Goal: Book appointment/travel/reservation

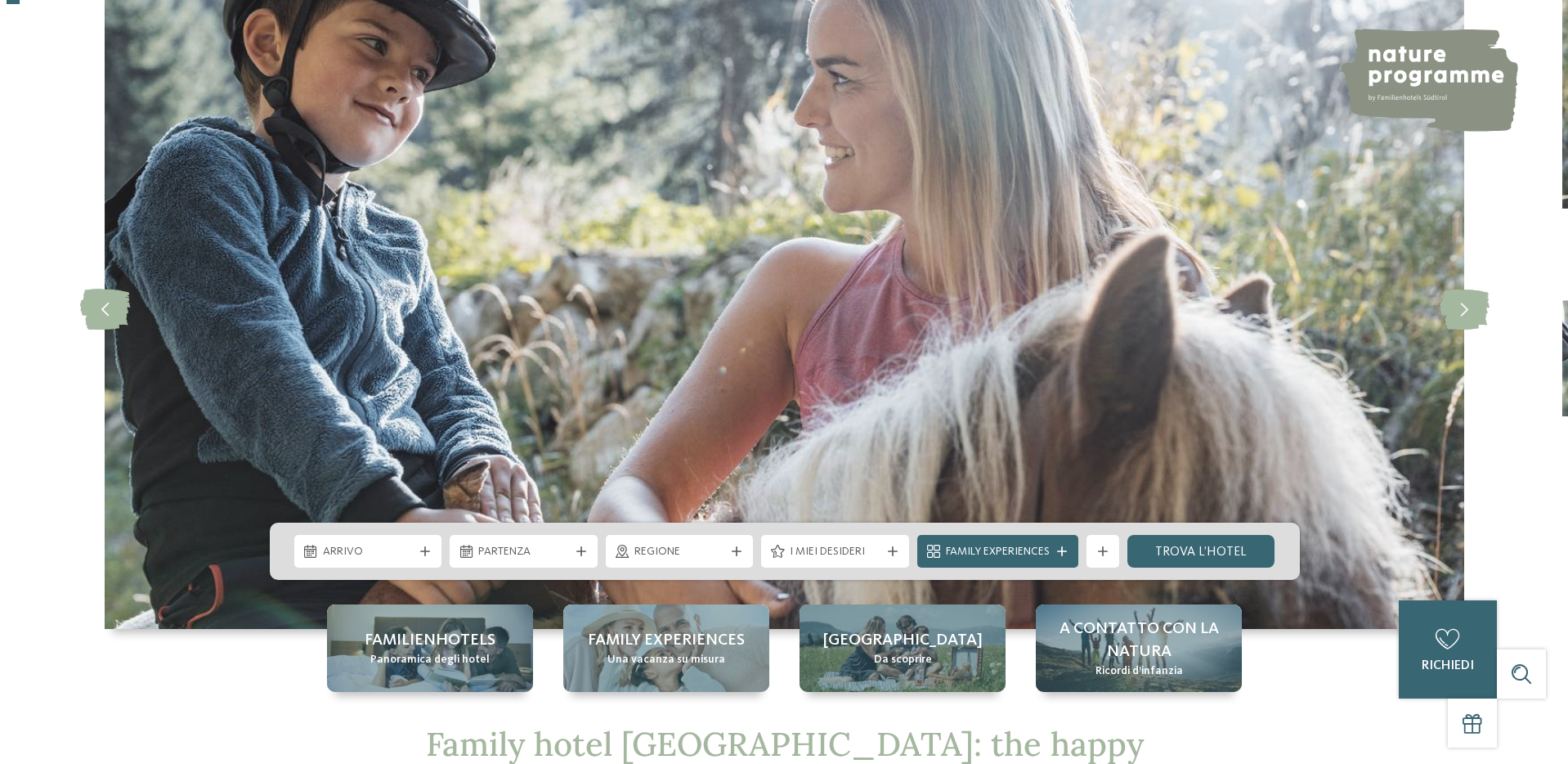
scroll to position [117, 0]
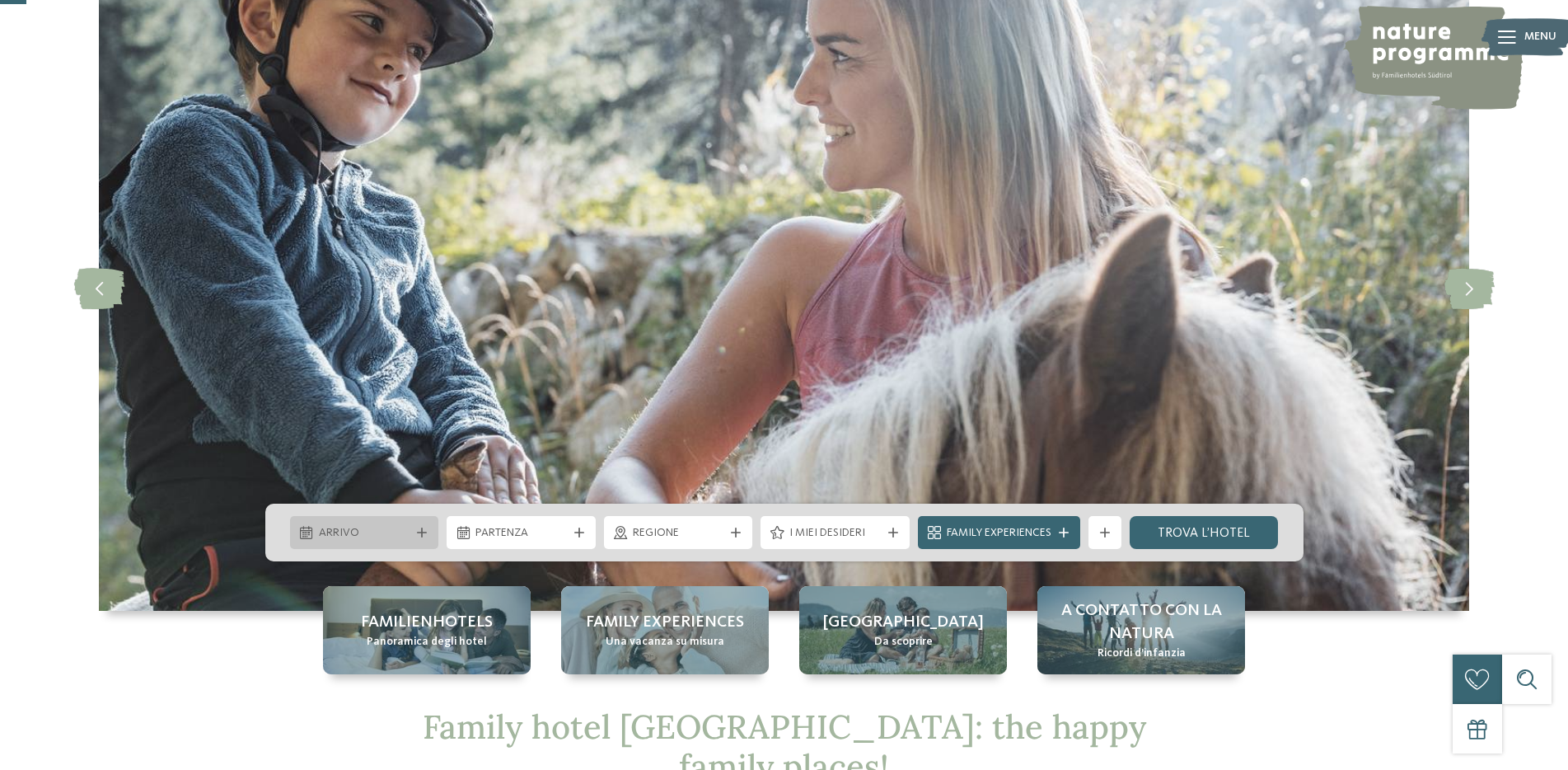
click at [417, 534] on icon at bounding box center [422, 532] width 10 height 10
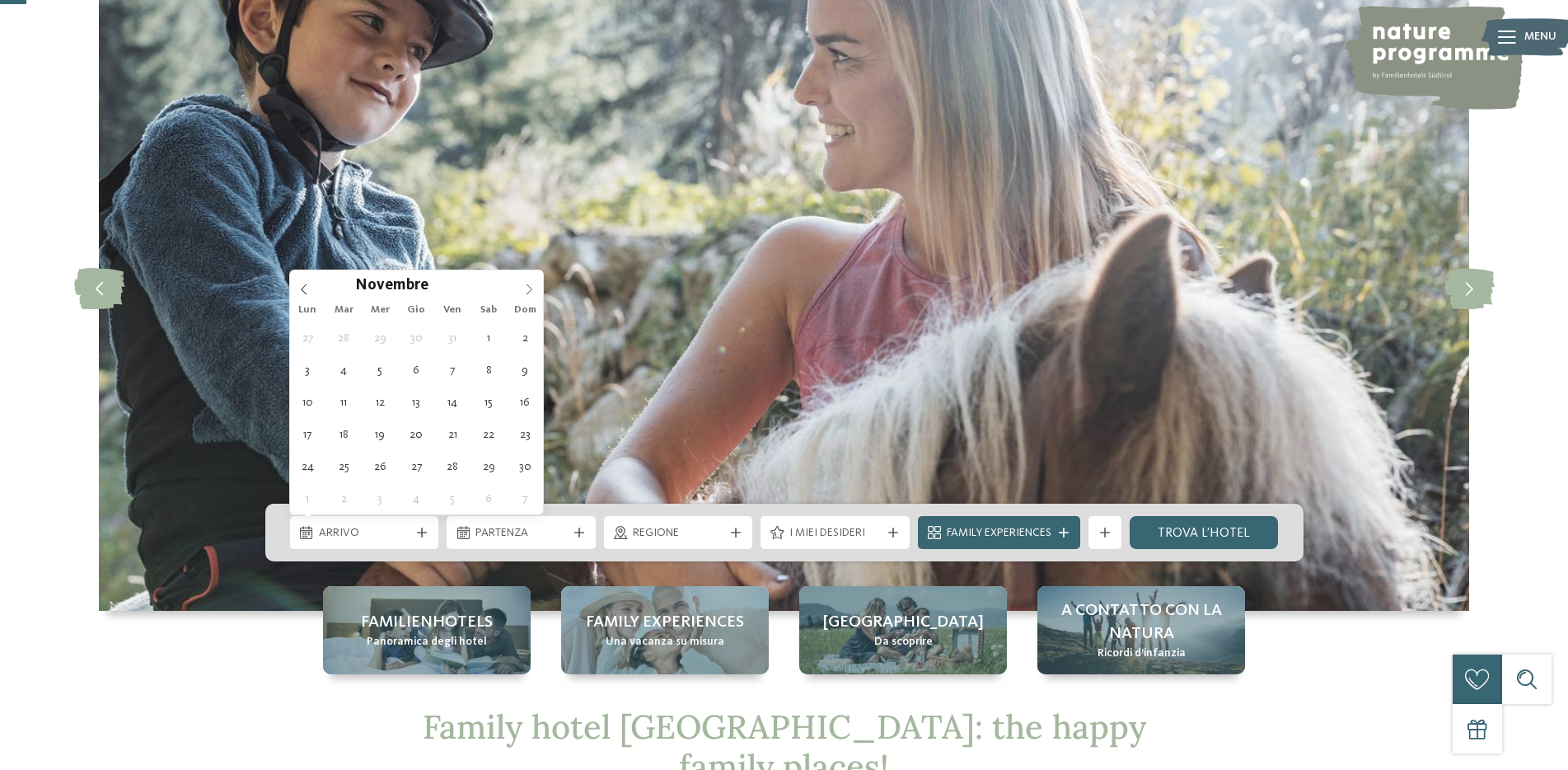
click at [526, 290] on icon at bounding box center [529, 289] width 11 height 11
type div "[DATE]"
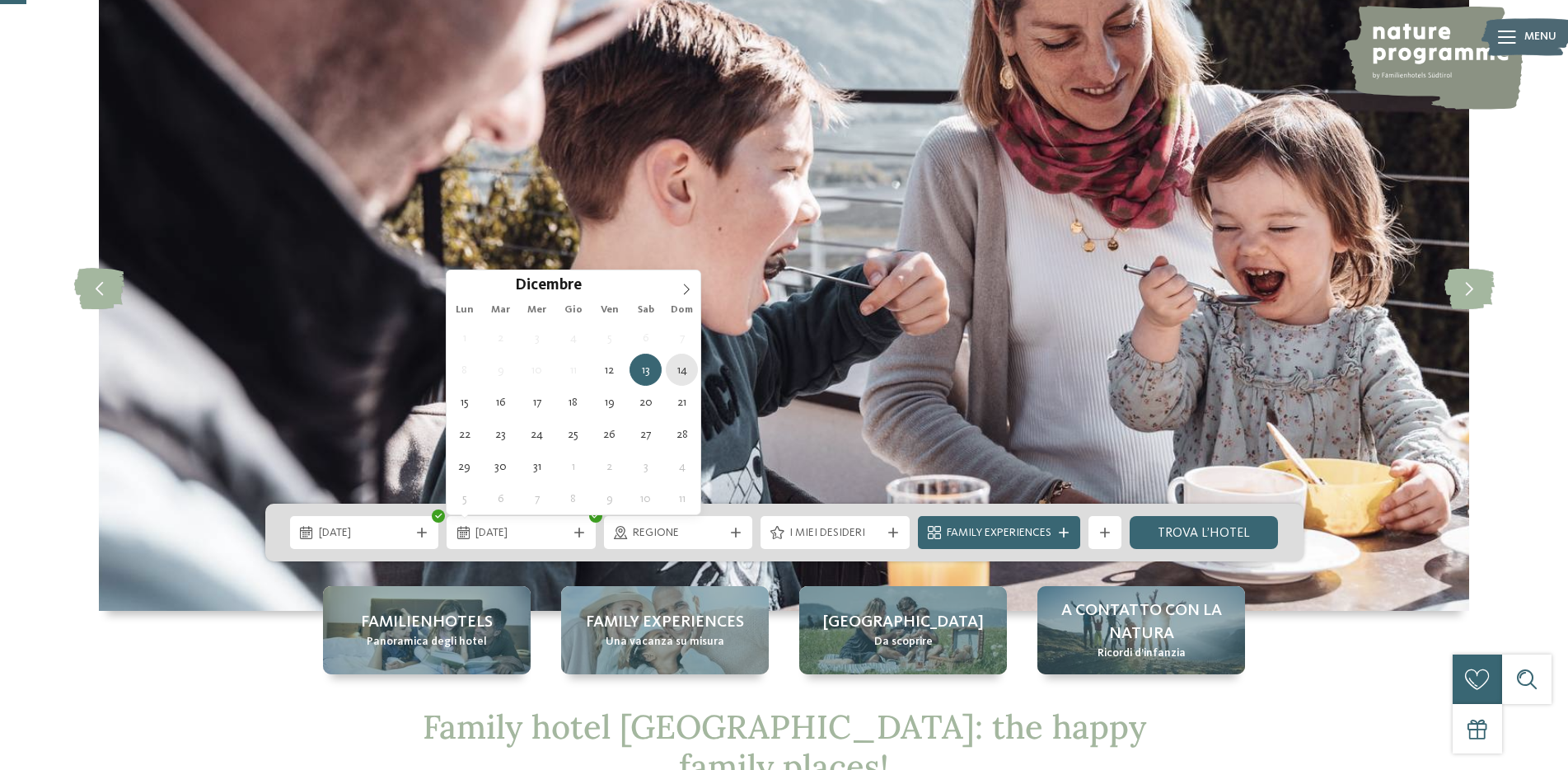
type div "[DATE]"
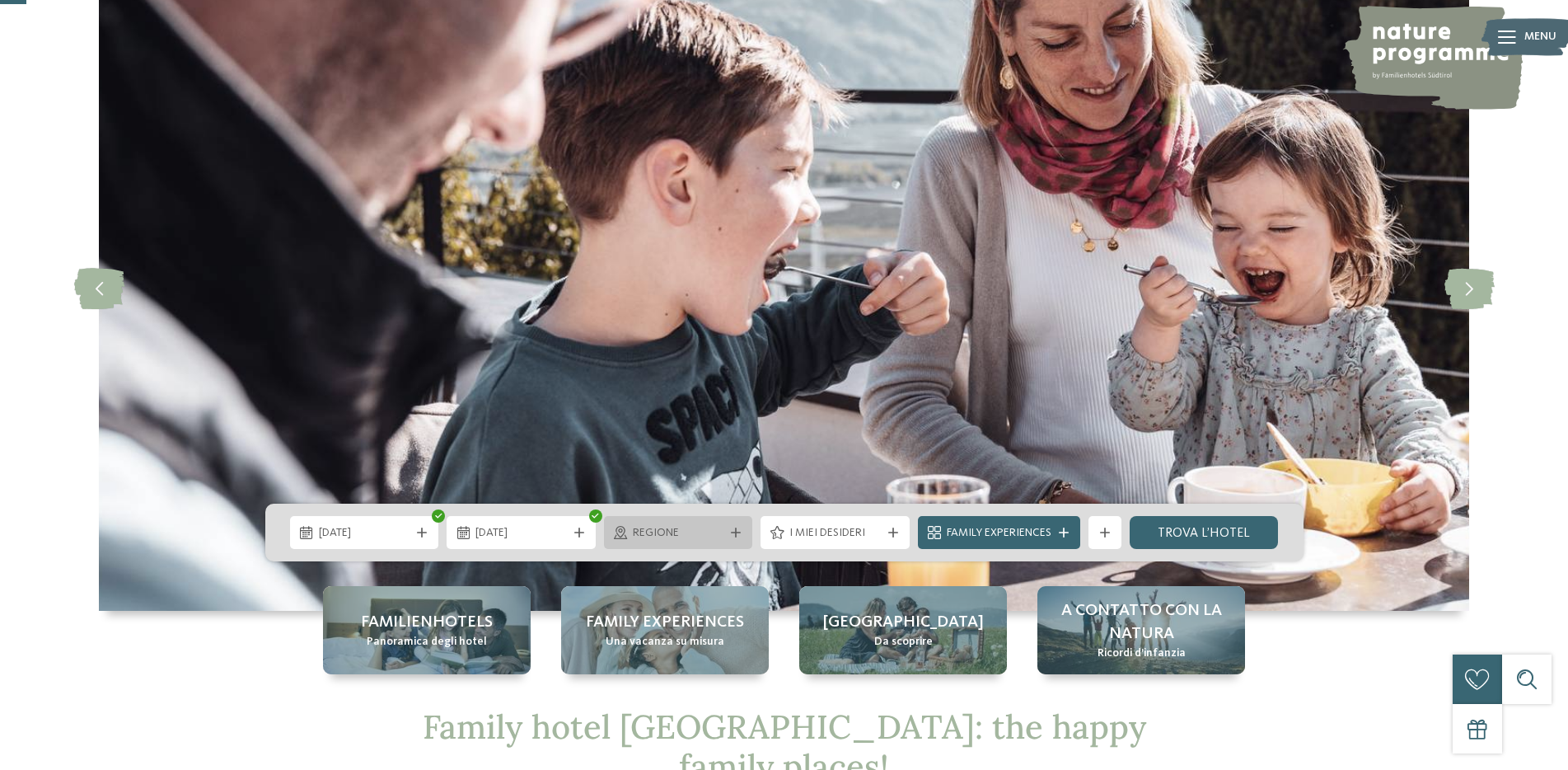
click at [667, 526] on span "Regione" at bounding box center [678, 534] width 91 height 17
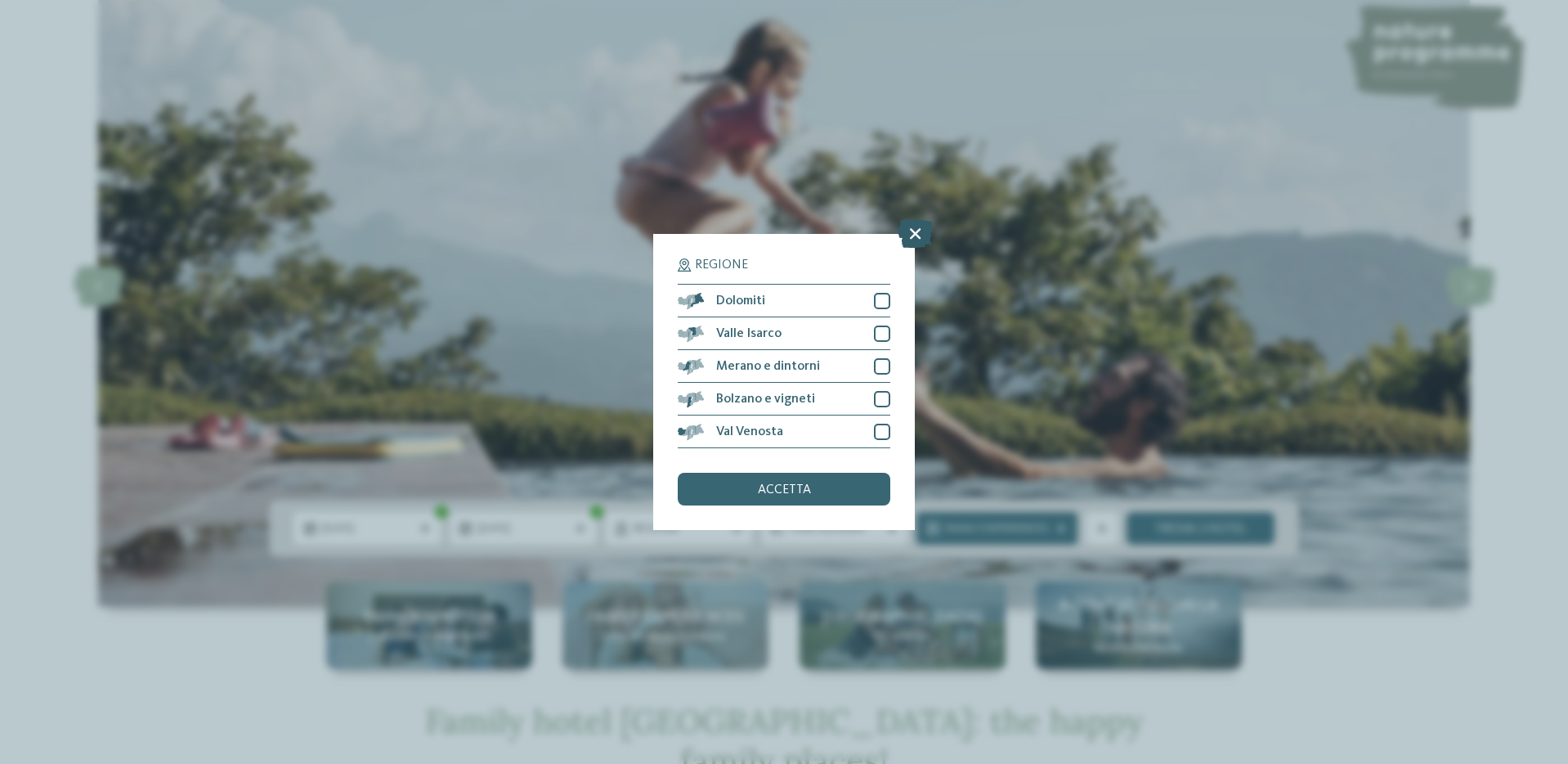
click at [913, 236] on icon at bounding box center [915, 233] width 35 height 29
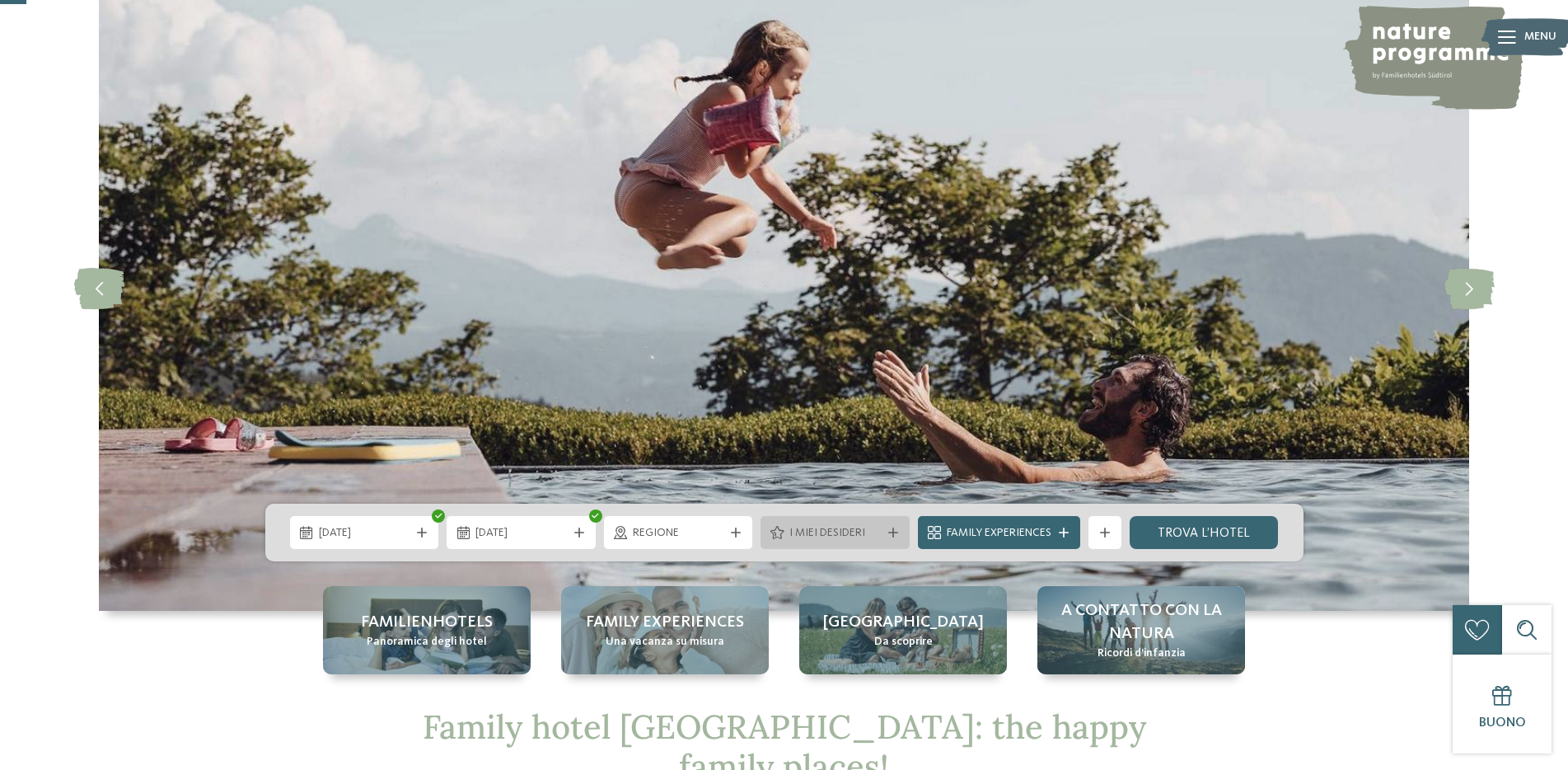
click at [819, 524] on div "I miei desideri" at bounding box center [835, 533] width 100 height 18
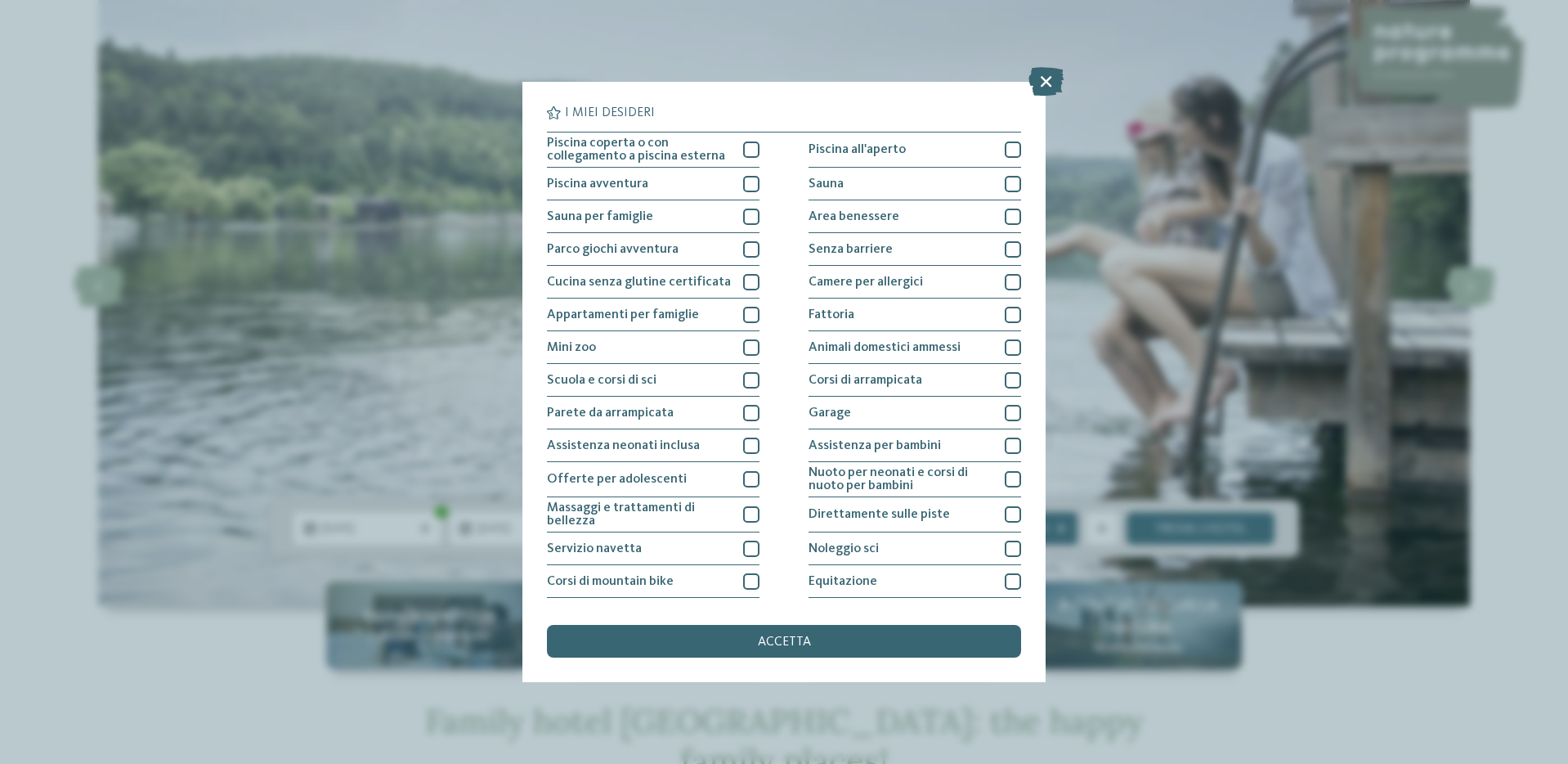
click at [1137, 672] on div "I miei desideri Piscina coperta o con collegamento a piscina esterna Piscina al…" at bounding box center [784, 382] width 1568 height 764
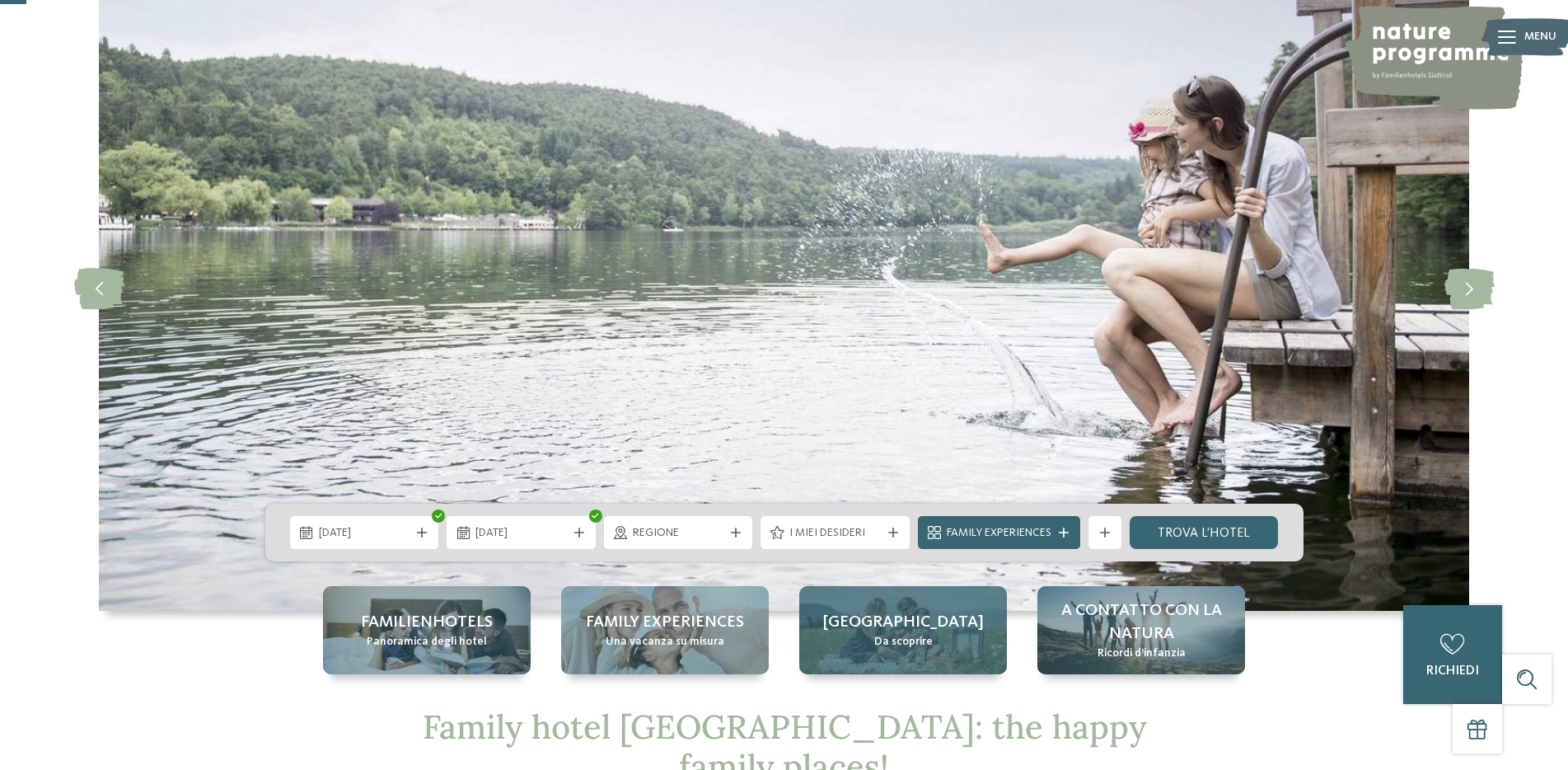
click at [936, 628] on span "[GEOGRAPHIC_DATA]" at bounding box center [903, 622] width 161 height 23
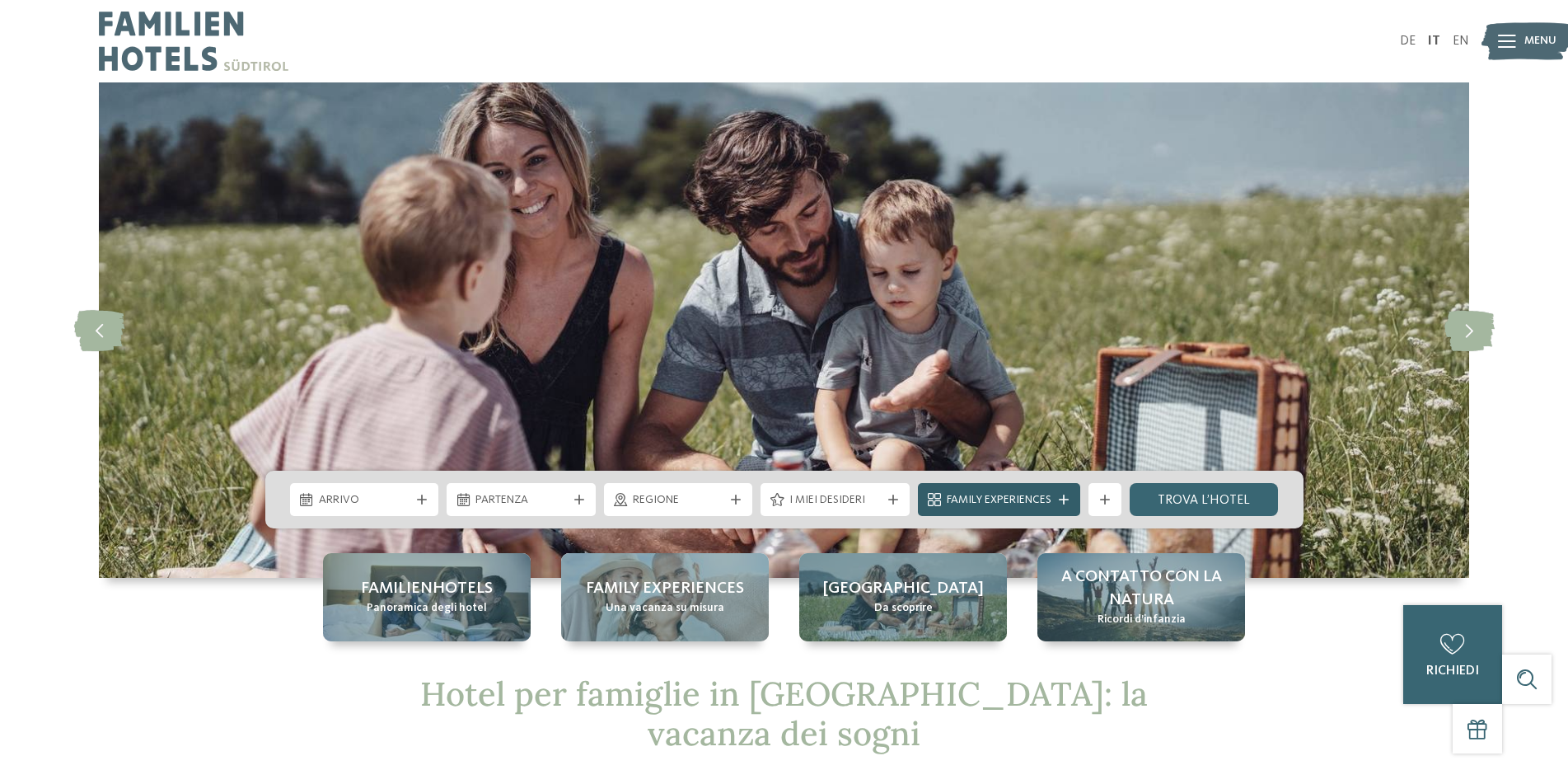
click at [1027, 496] on span "Family Experiences" at bounding box center [999, 500] width 105 height 17
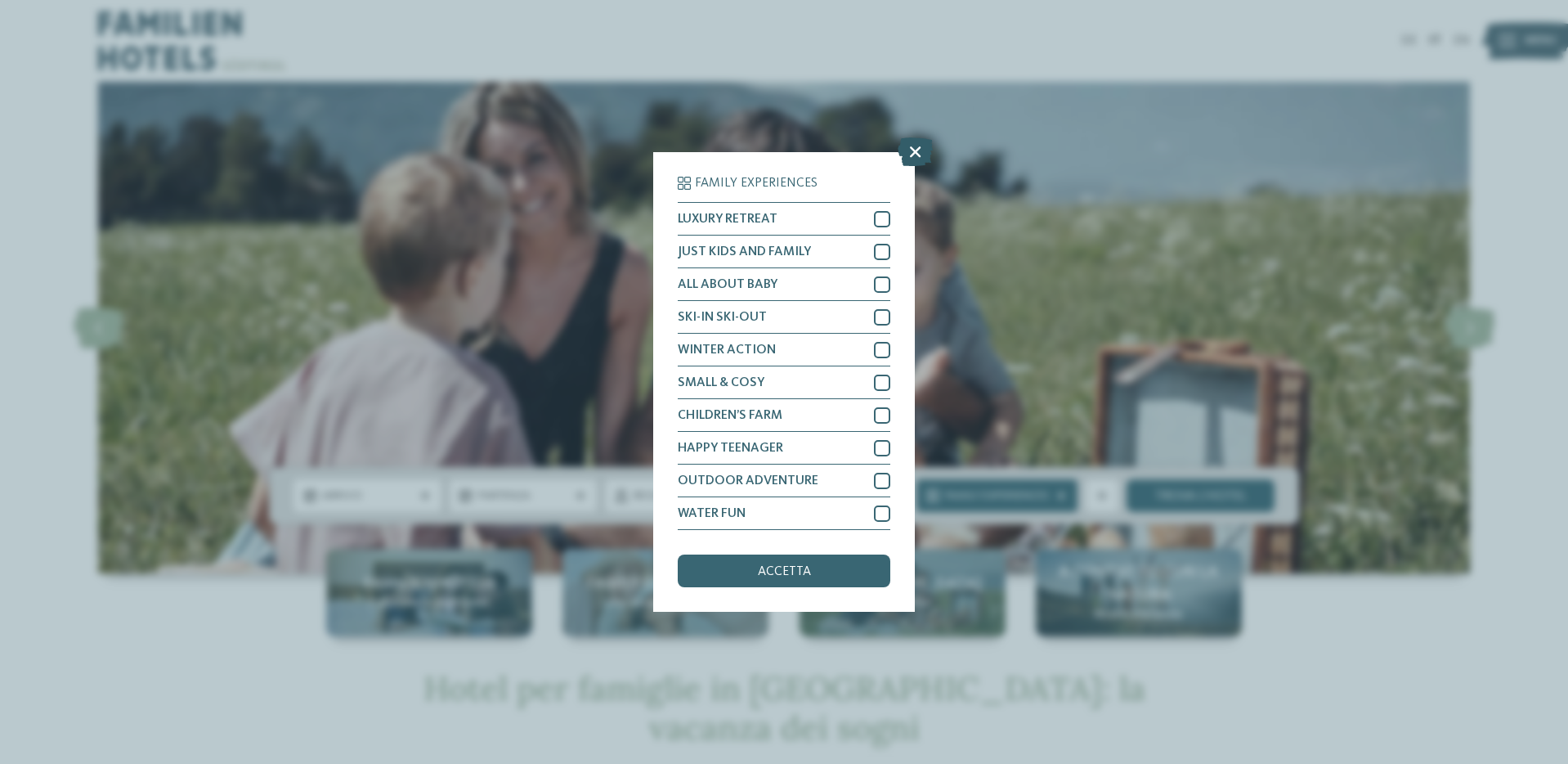
click at [912, 157] on icon at bounding box center [915, 152] width 35 height 29
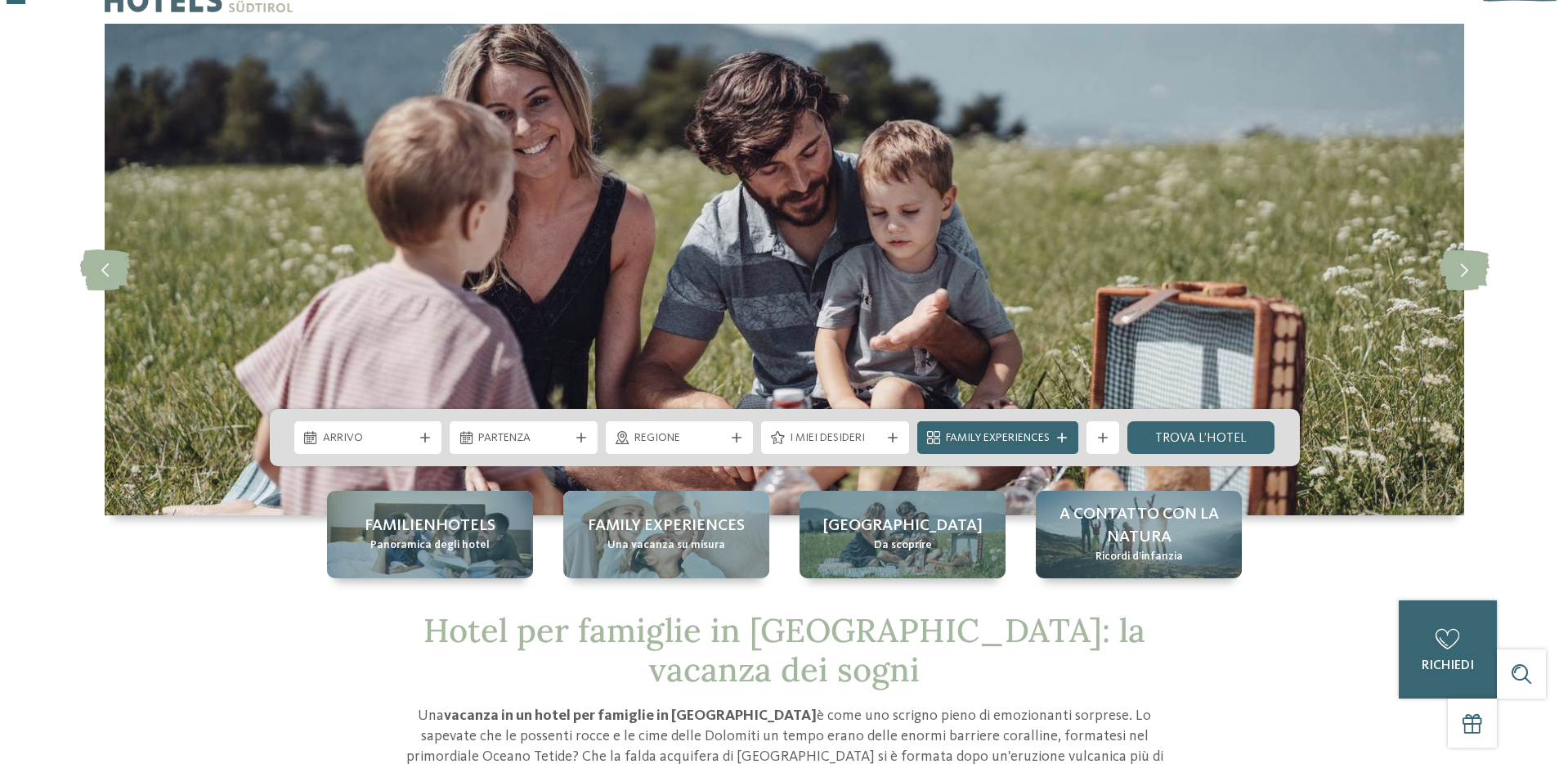
scroll to position [59, 0]
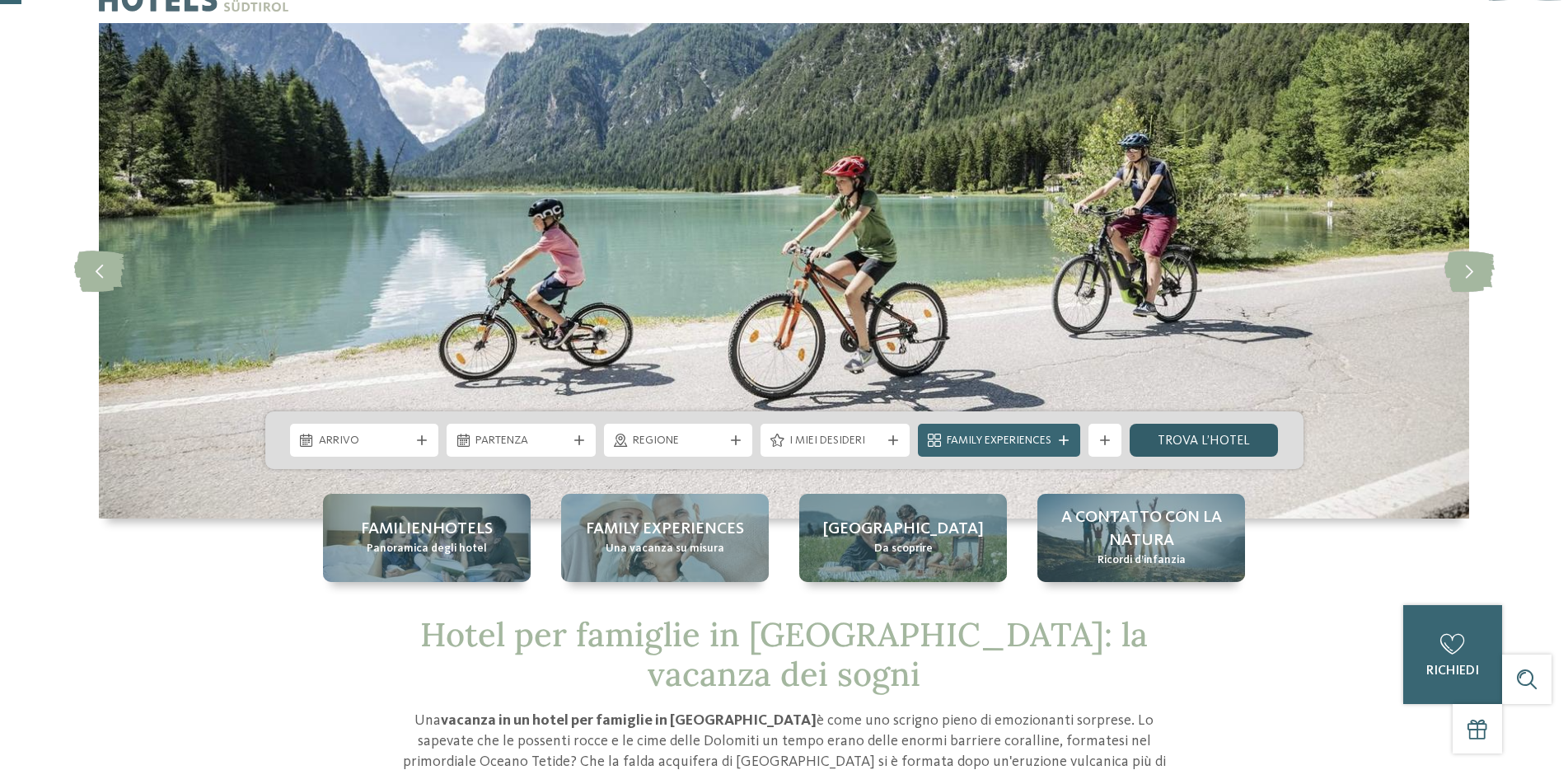
click at [1207, 436] on link "trova l’hotel" at bounding box center [1204, 440] width 149 height 33
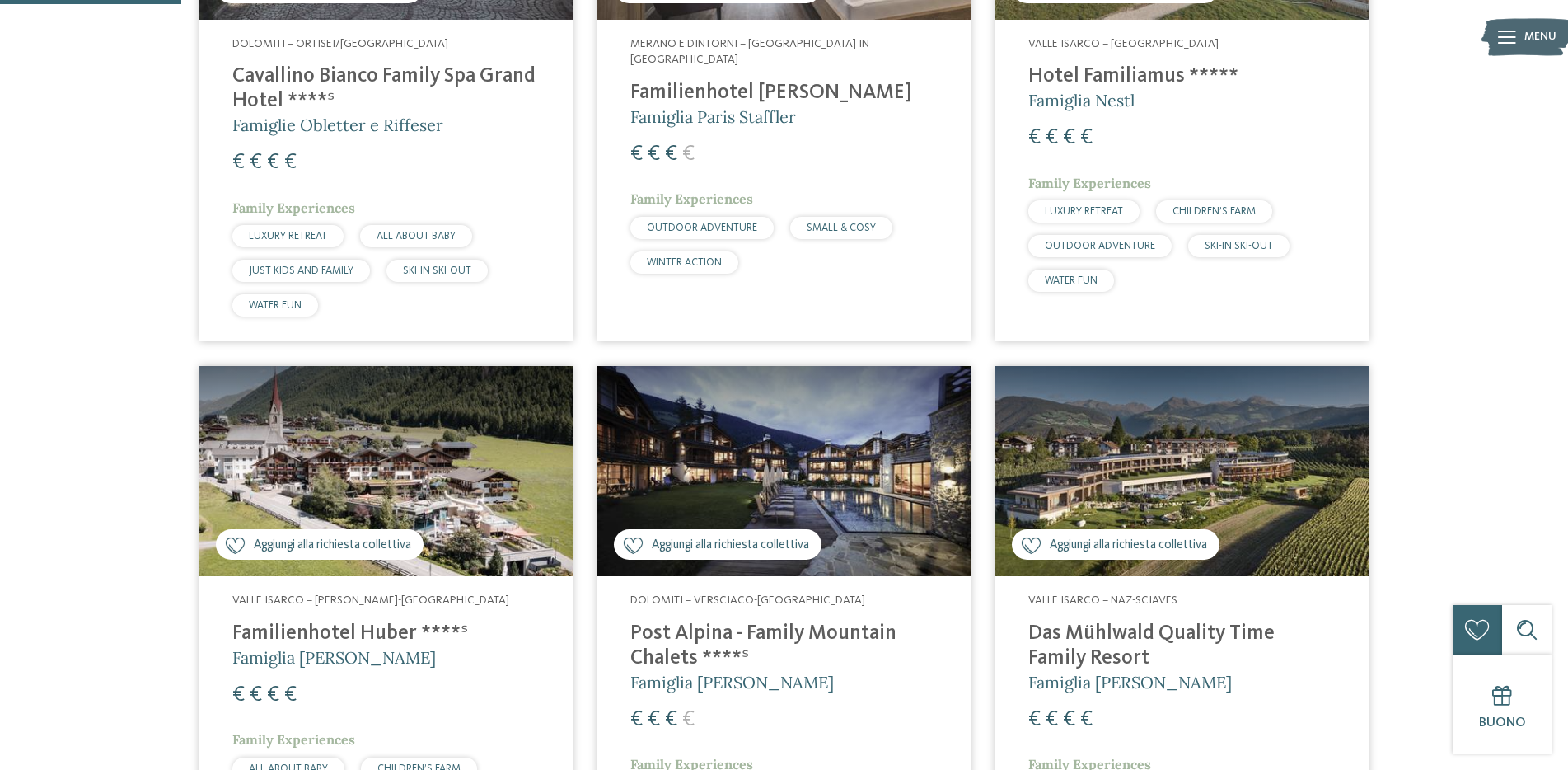
scroll to position [741, 0]
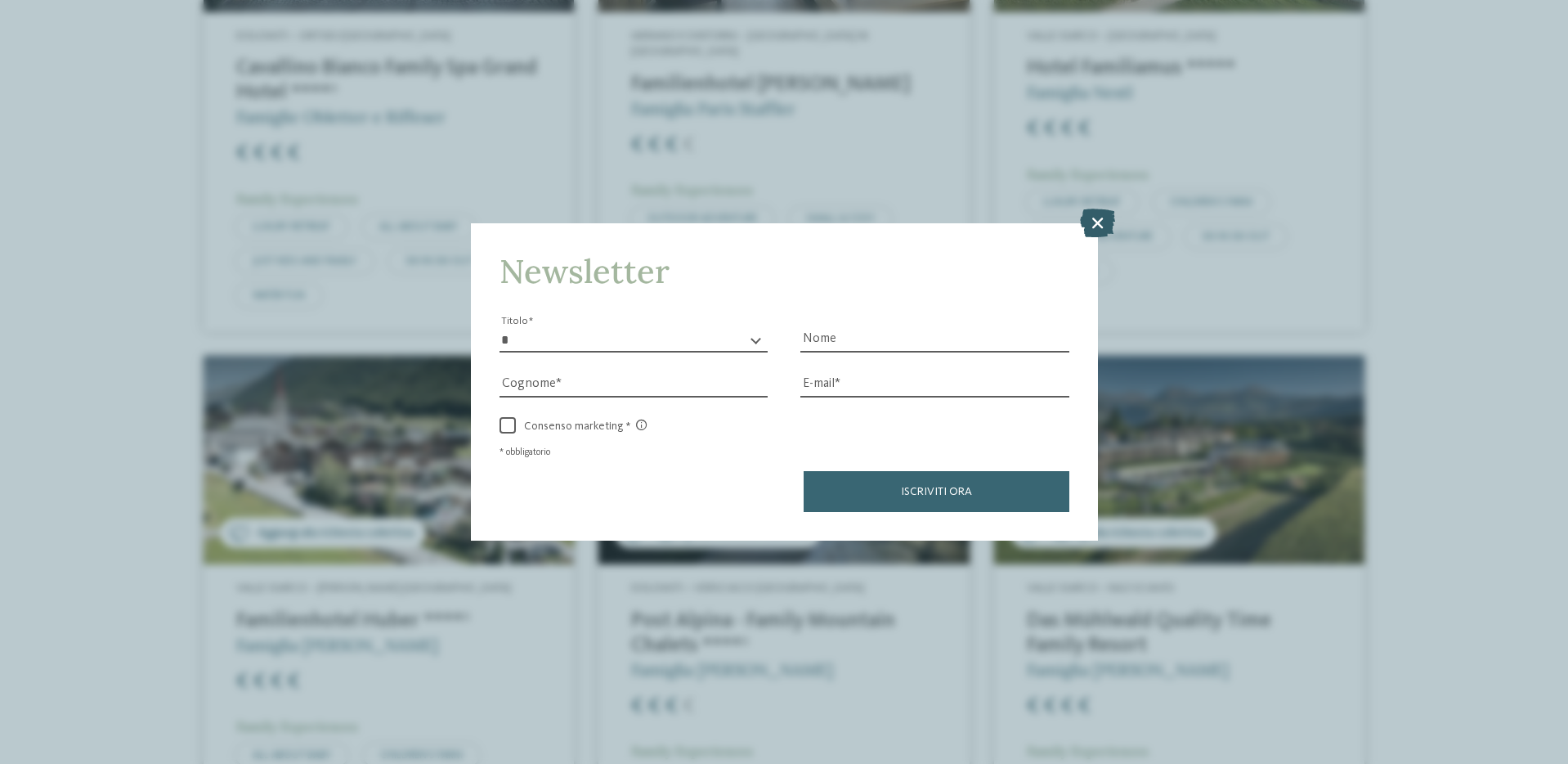
click at [1092, 219] on icon at bounding box center [1097, 222] width 35 height 29
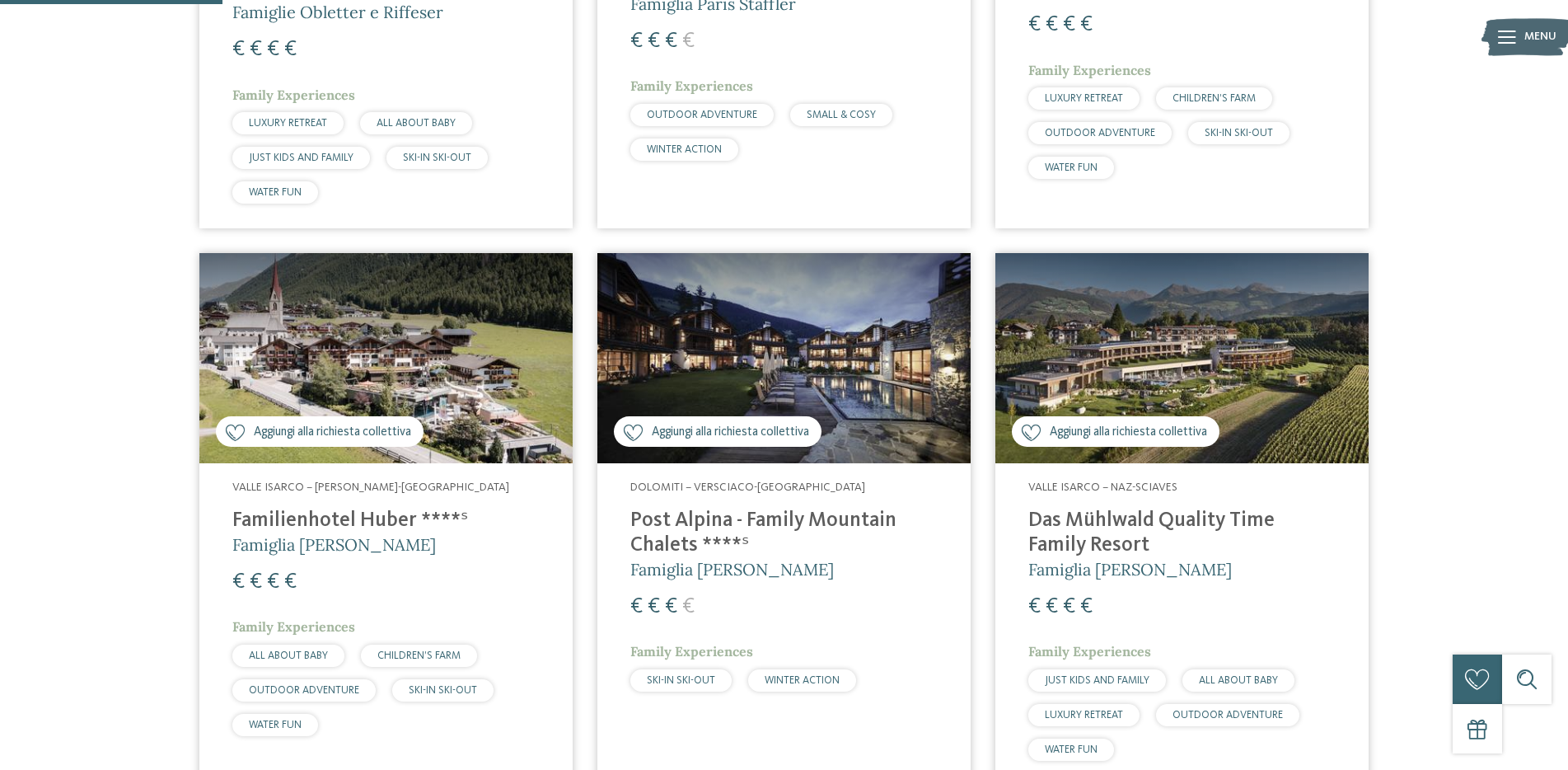
scroll to position [907, 0]
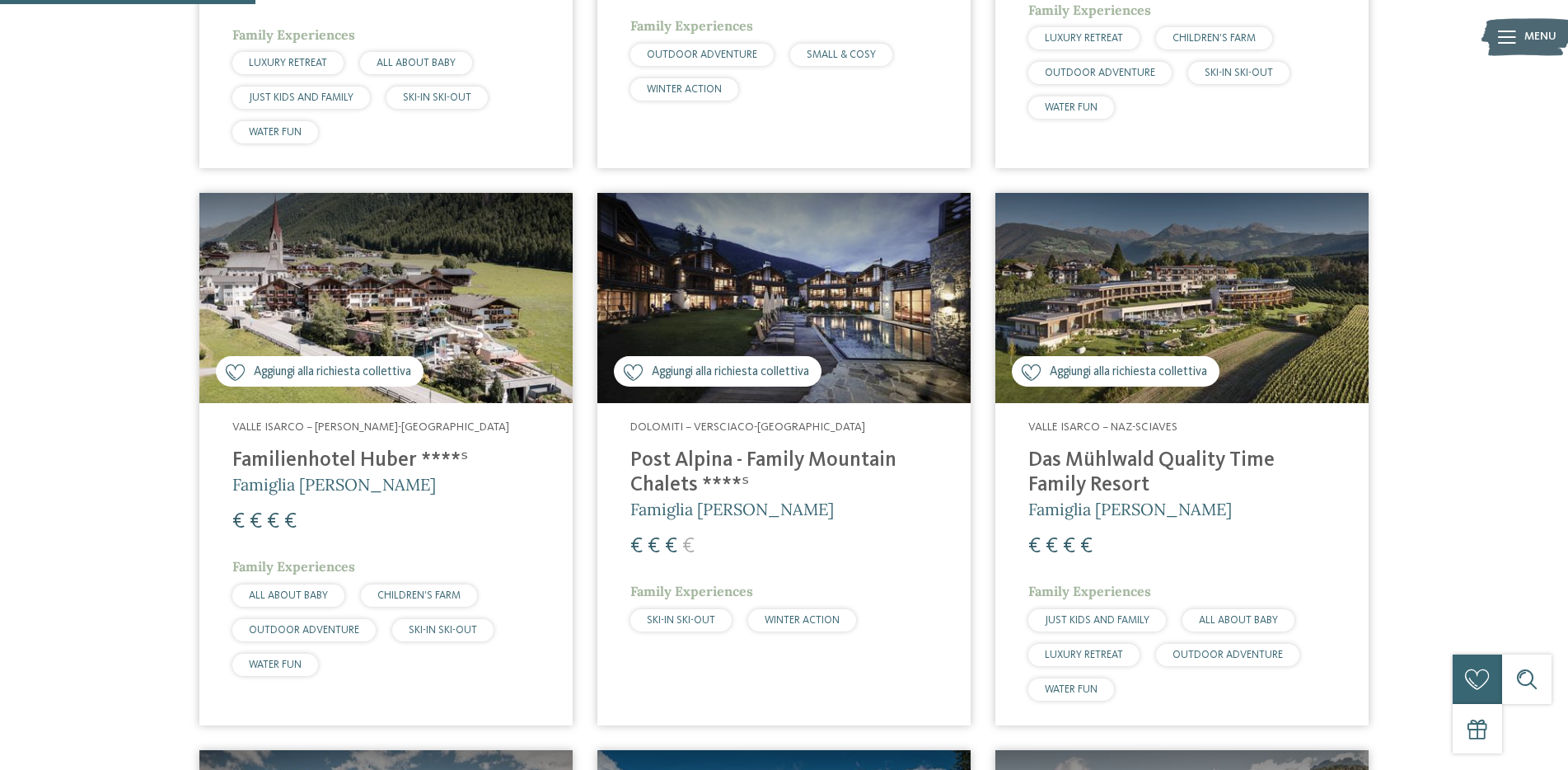
click at [828, 332] on img at bounding box center [784, 298] width 373 height 210
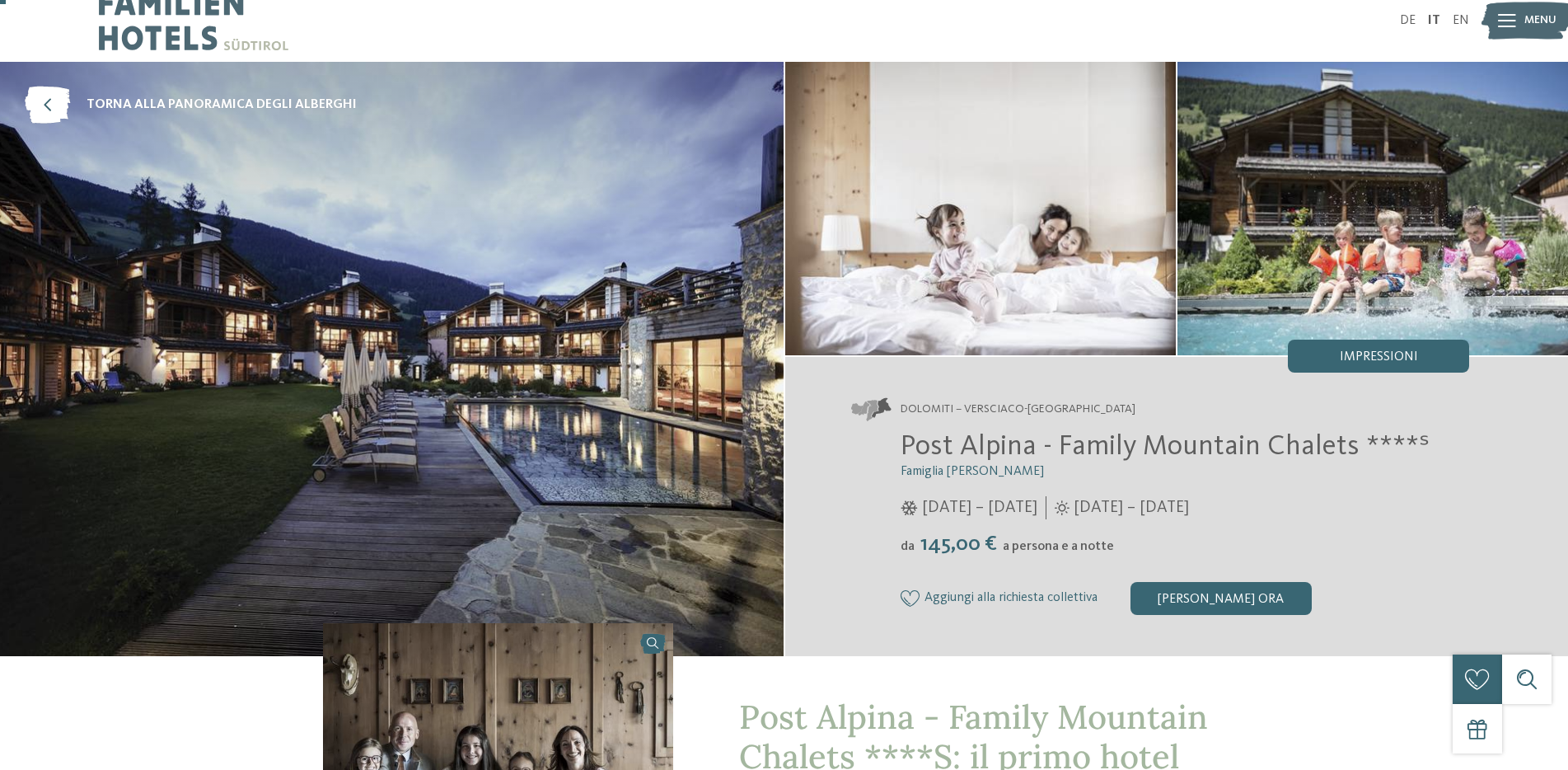
scroll to position [25, 0]
